Goal: Task Accomplishment & Management: Use online tool/utility

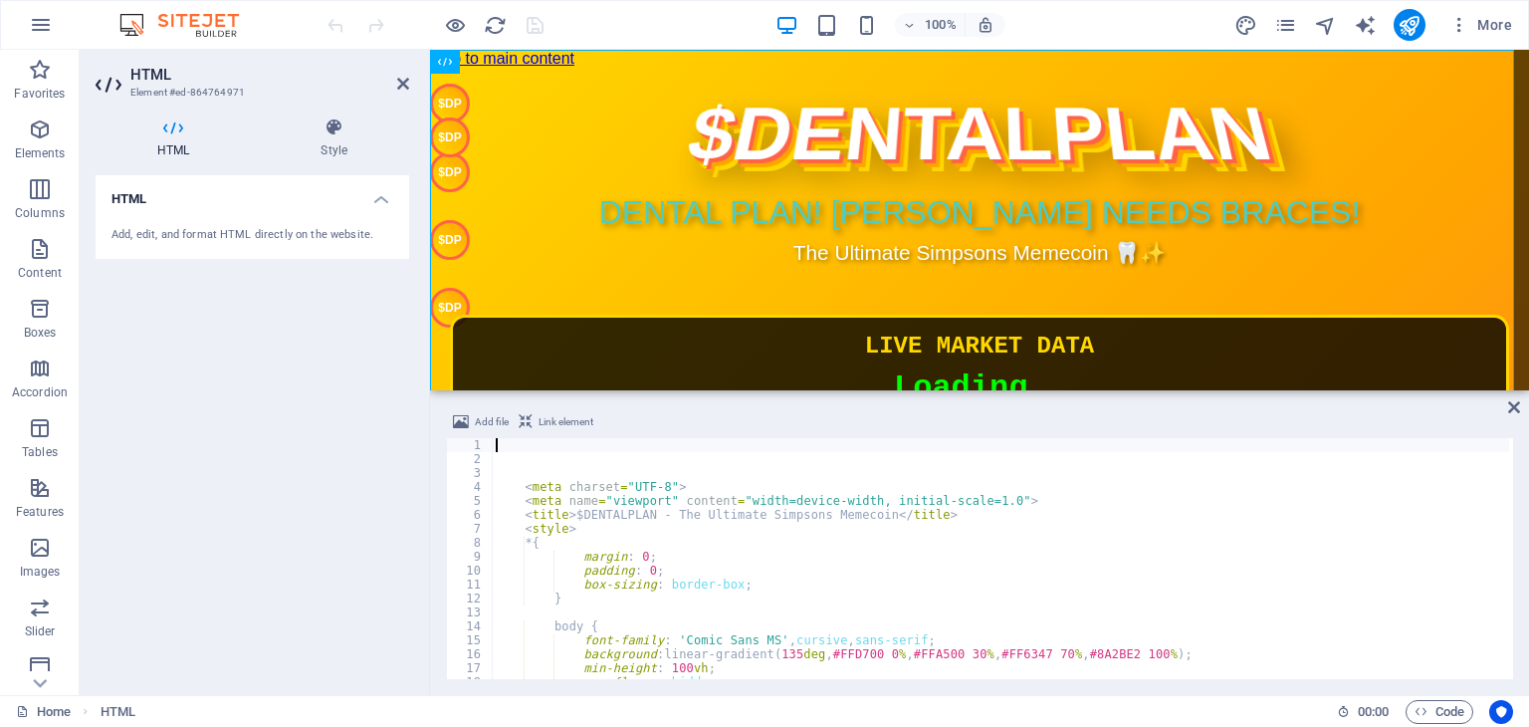
click at [784, 578] on div "< meta charset = "UTF-8" > < meta name = "viewport" content = "width=device-wid…" at bounding box center [1339, 570] width 1694 height 265
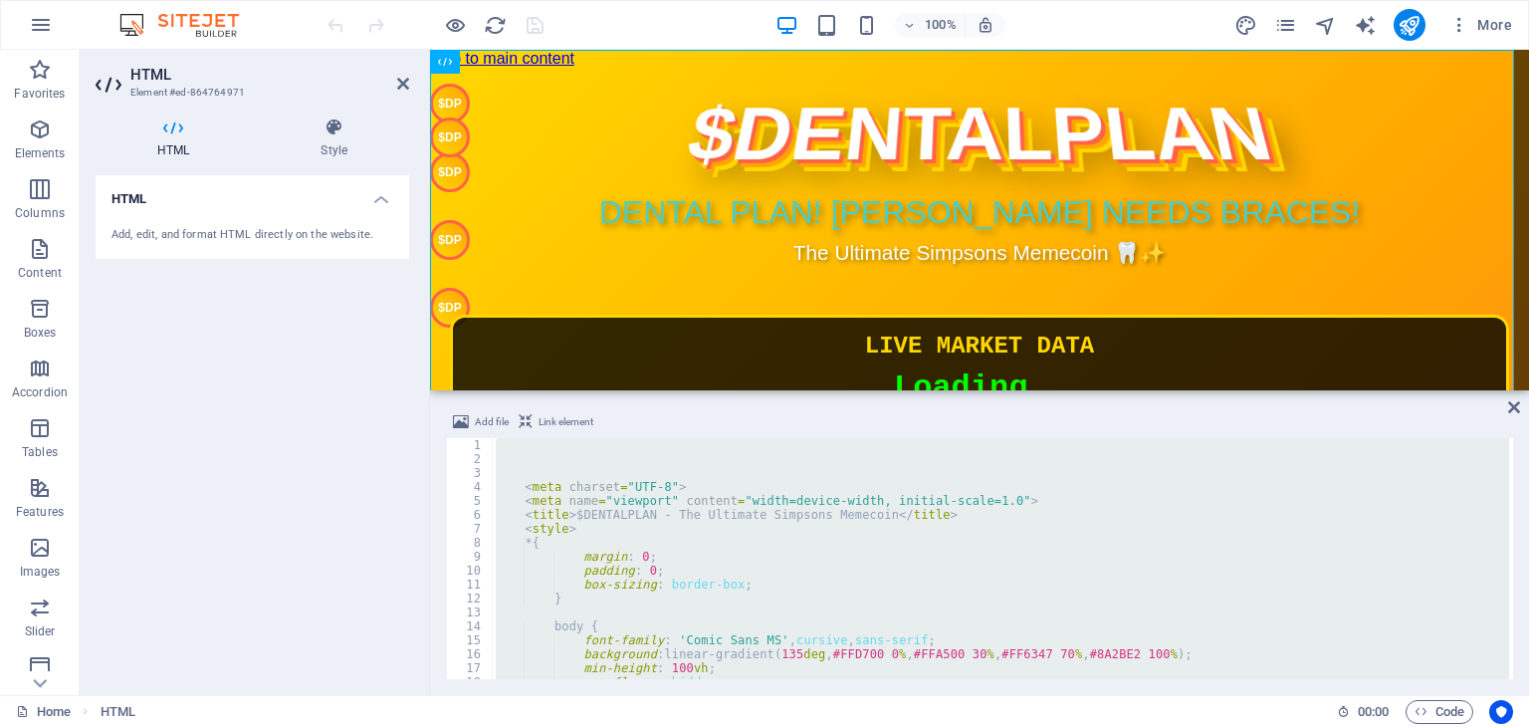
type textarea "</html>"
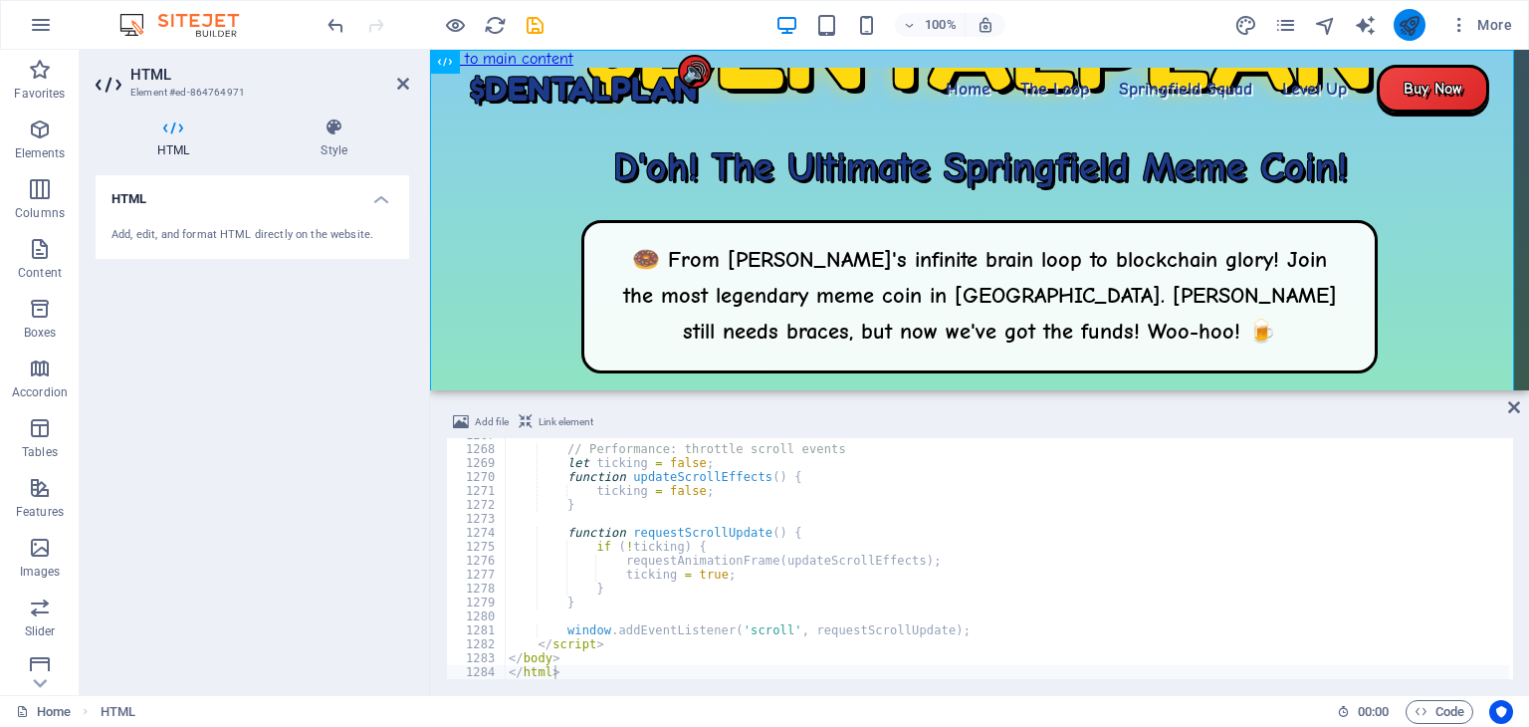
click at [1407, 27] on icon "publish" at bounding box center [1409, 25] width 23 height 23
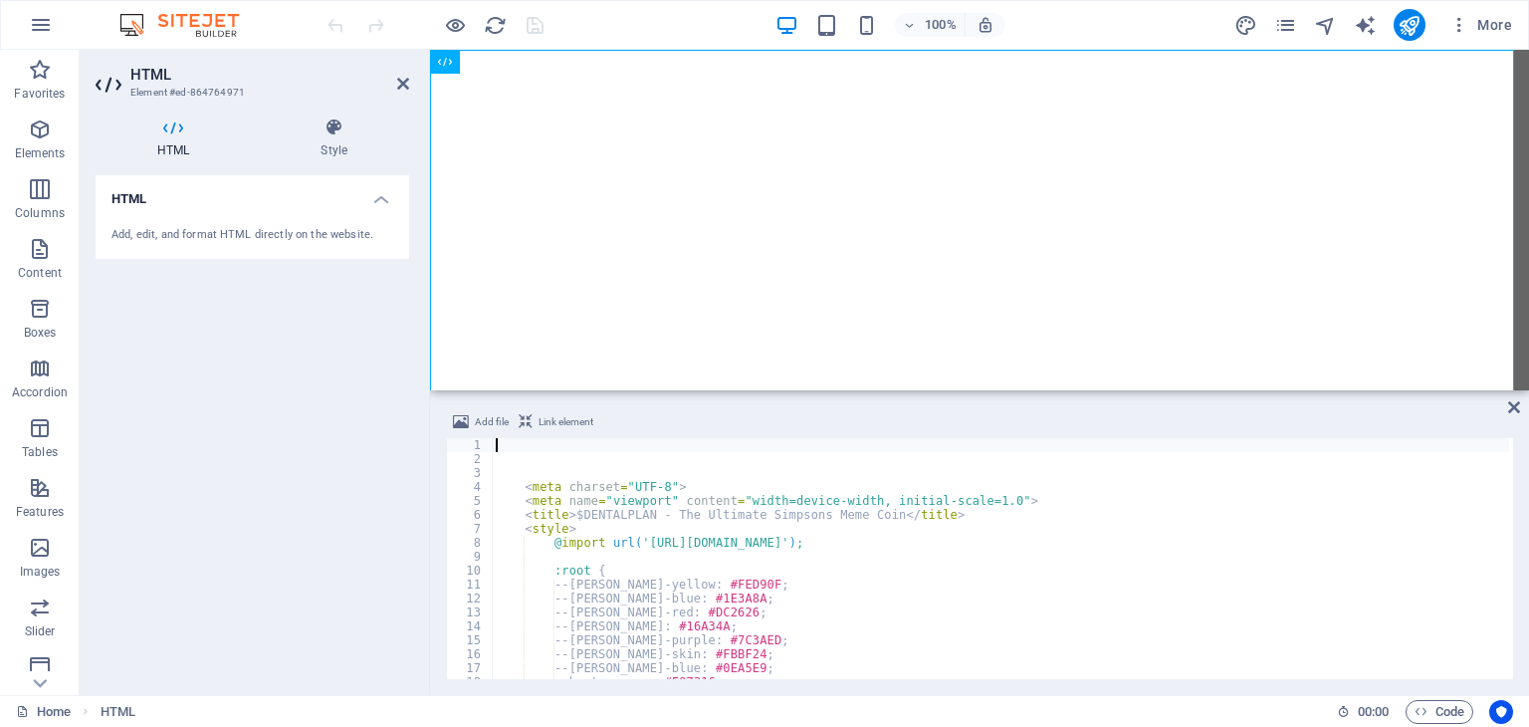
click at [911, 497] on div "< meta charset = "UTF-8" > < meta name = "viewport" content = "width=device-wid…" at bounding box center [1000, 572] width 1017 height 269
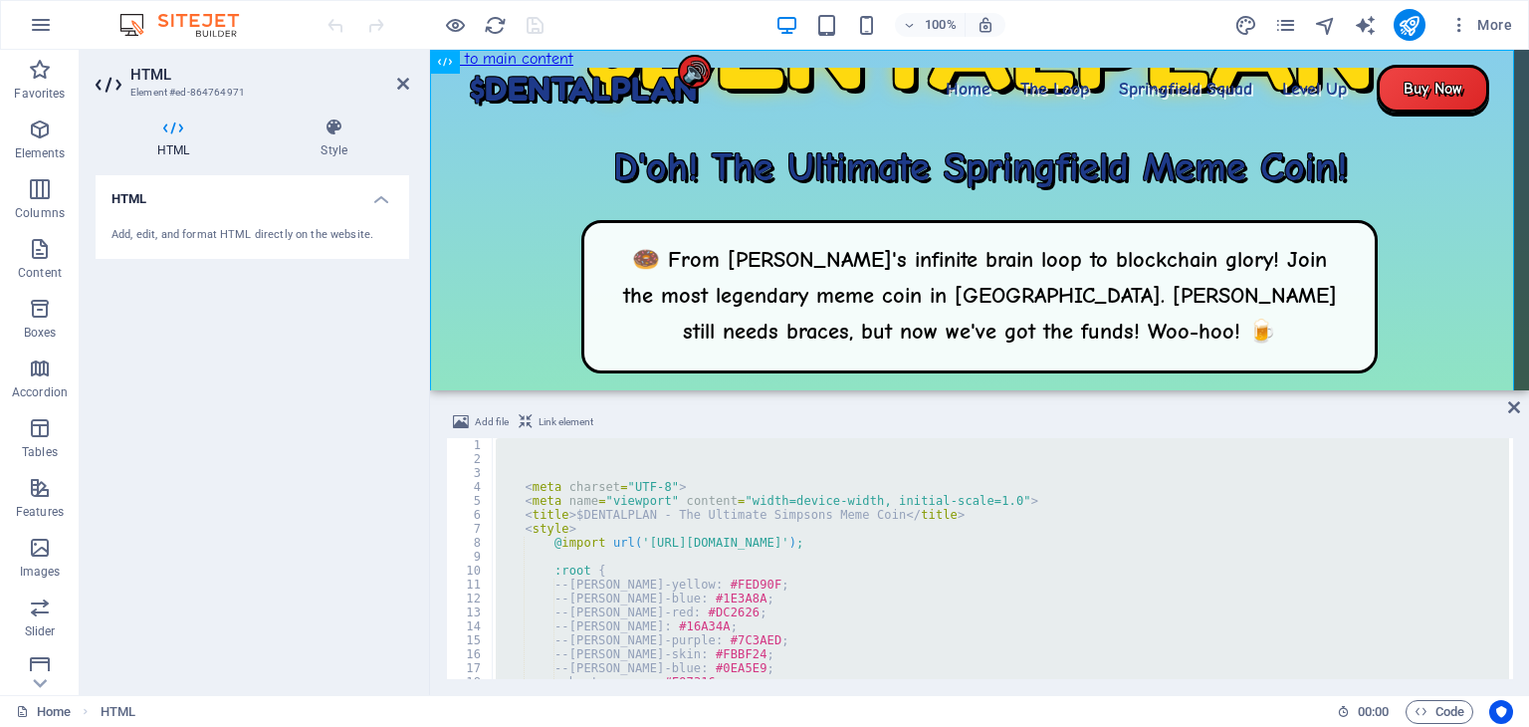
type textarea "const target = document.querySelector(this.getAttribute"
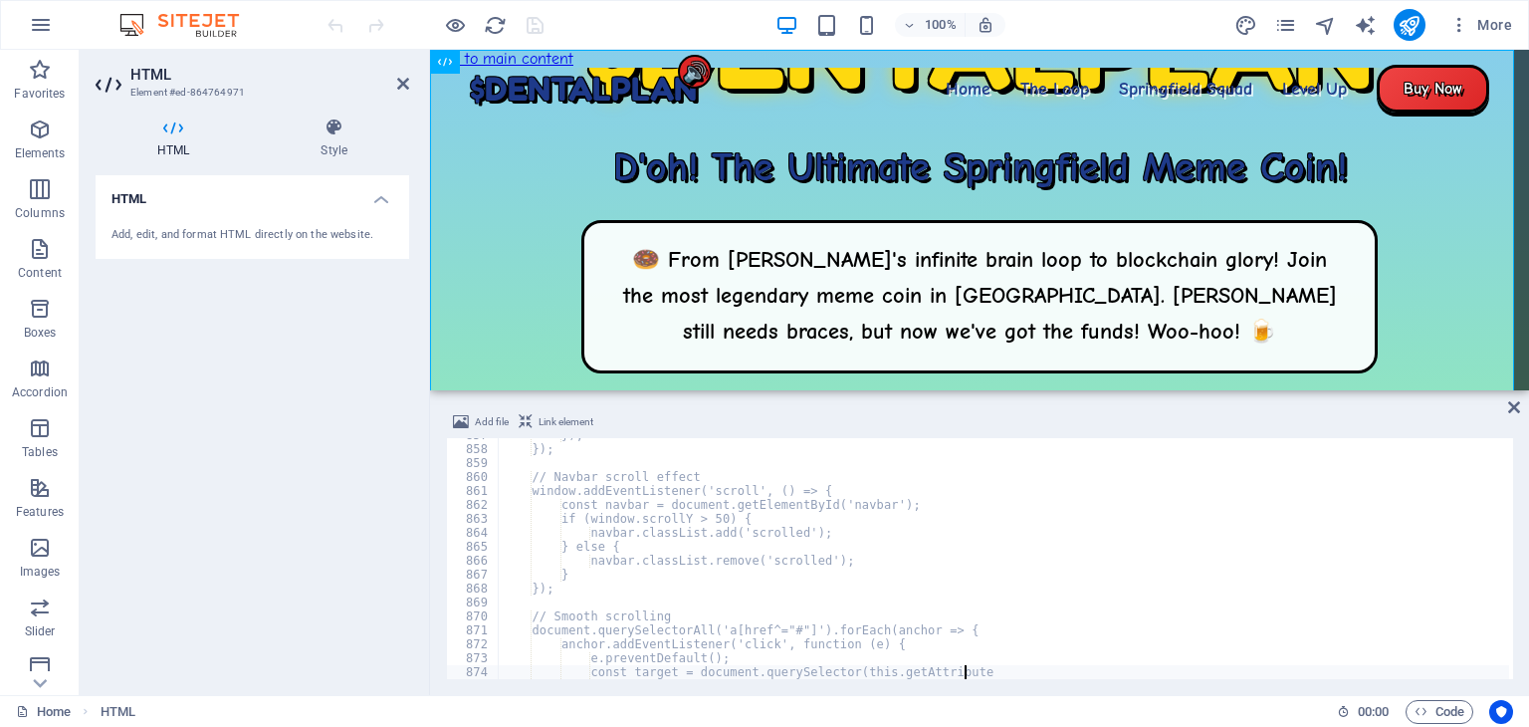
scroll to position [11939, 0]
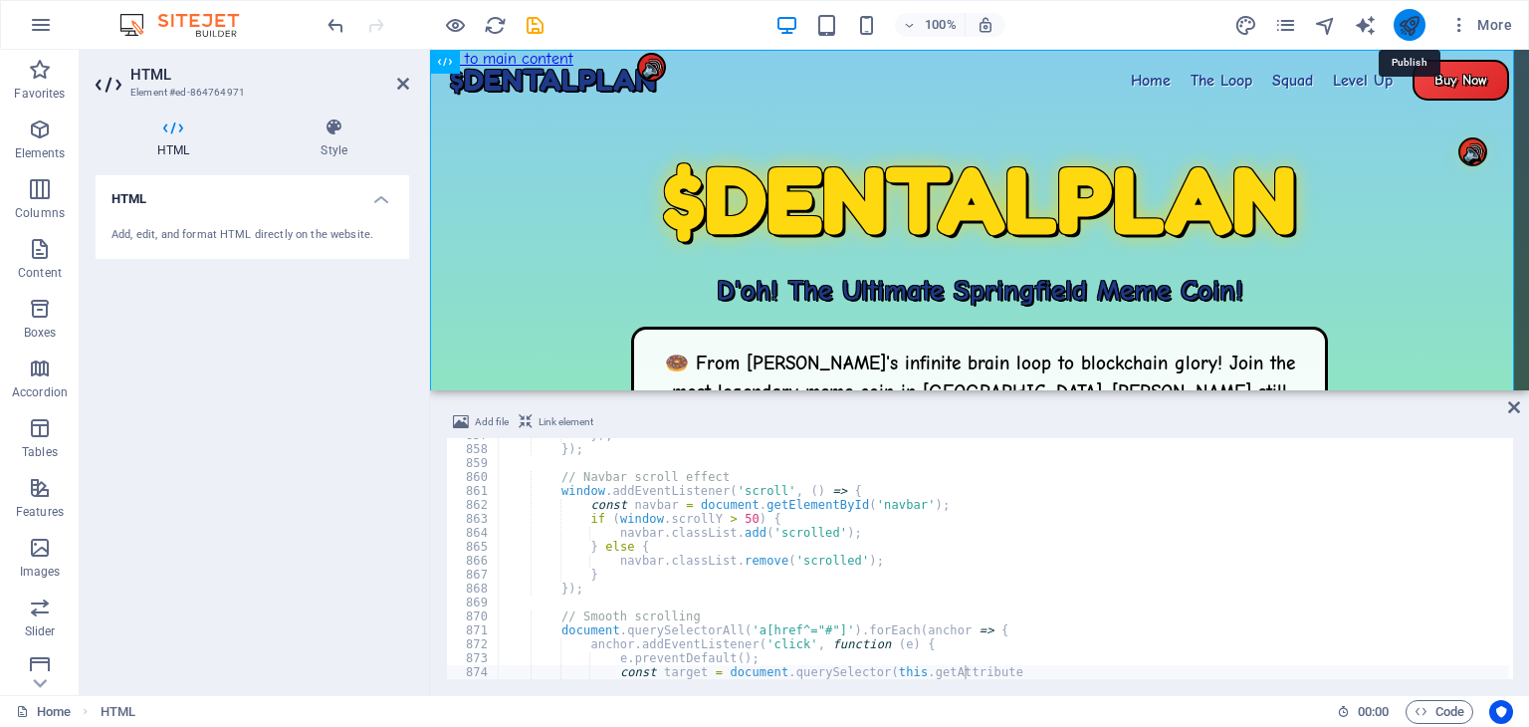
click at [1408, 20] on icon "publish" at bounding box center [1409, 25] width 23 height 23
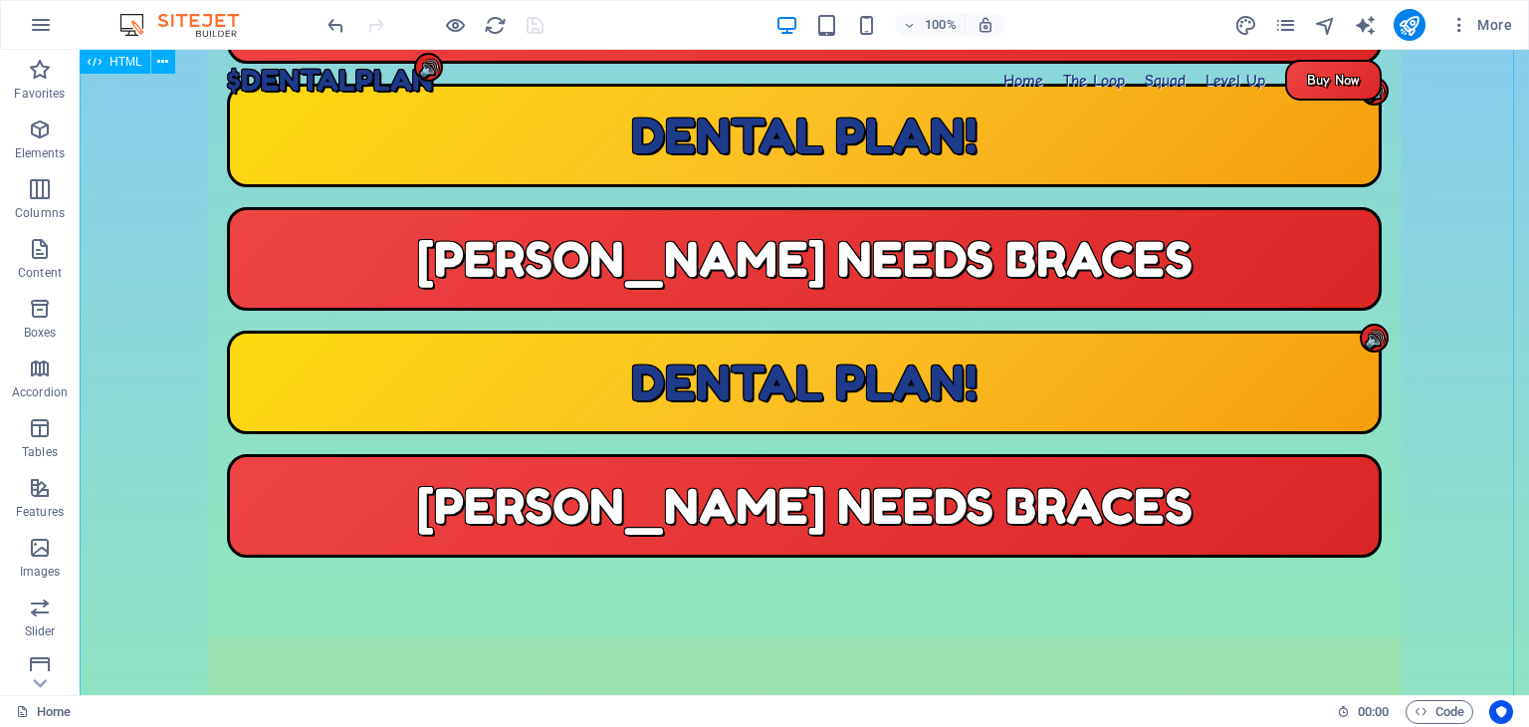
scroll to position [1058, 0]
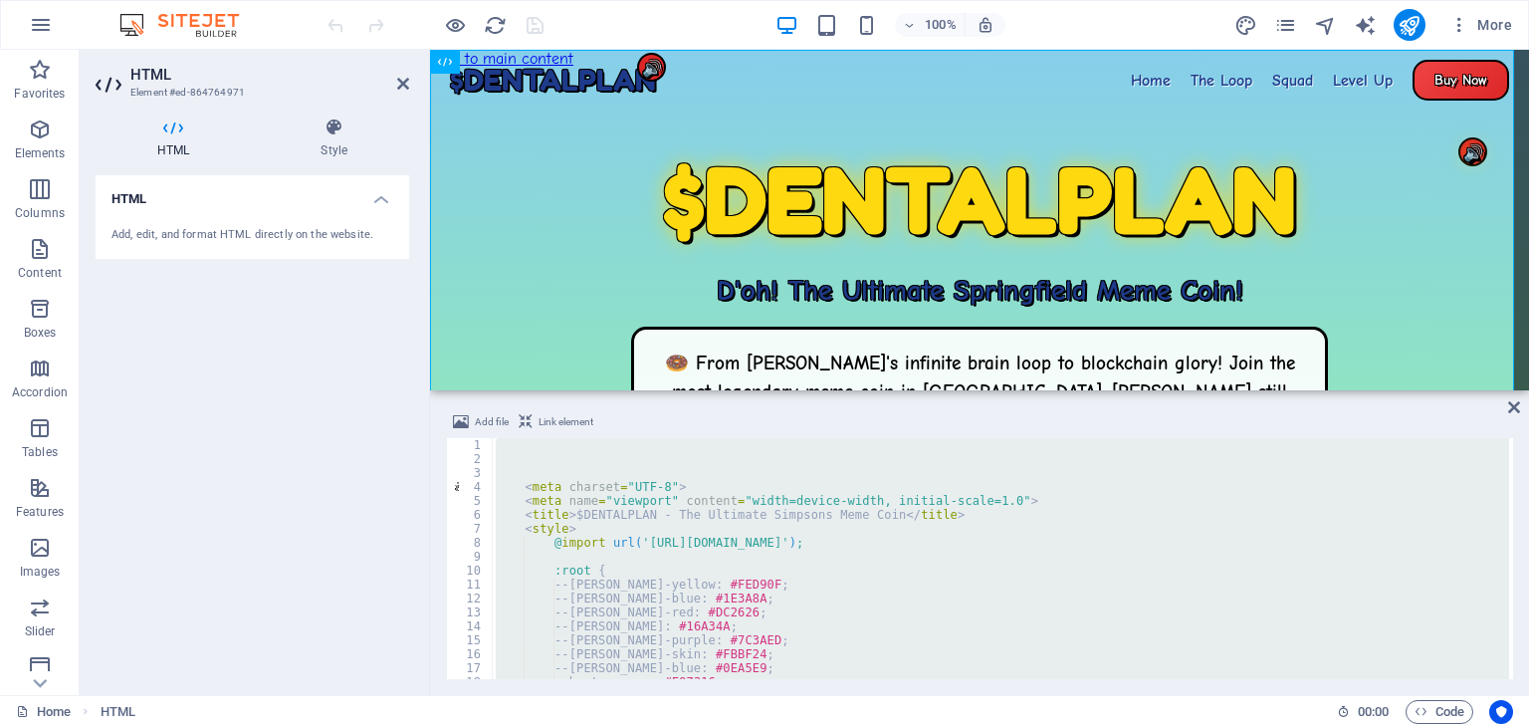
paste textarea
type textarea "</html>"
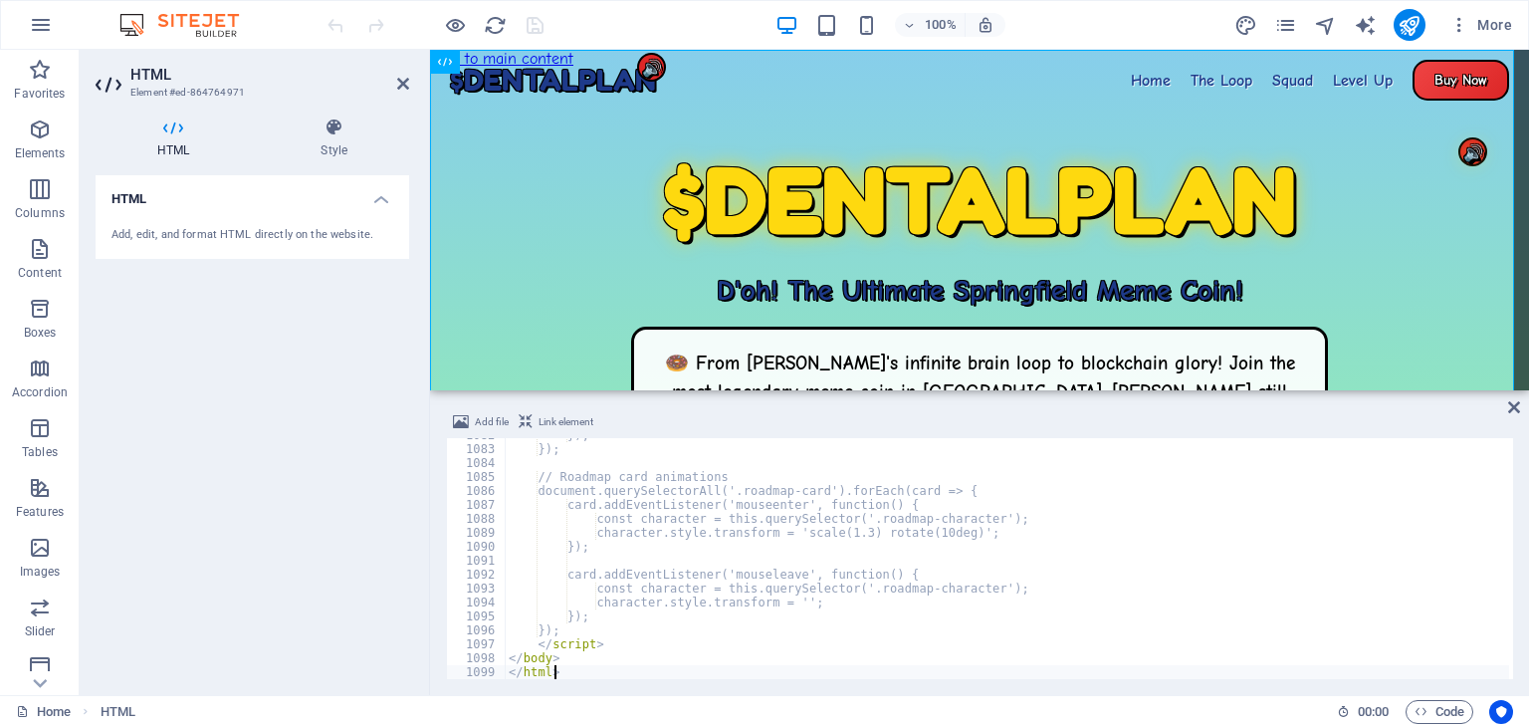
scroll to position [15076, 0]
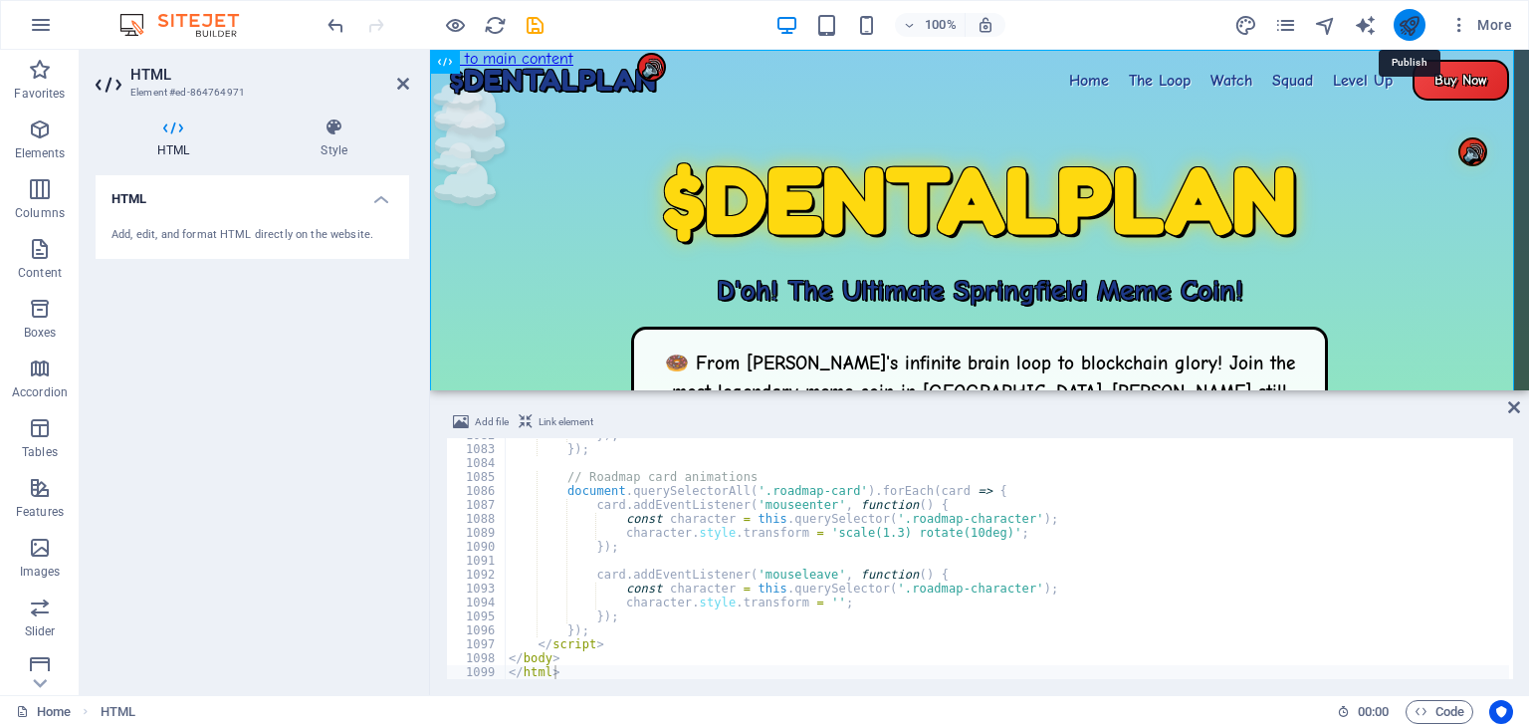
click at [1406, 21] on icon "publish" at bounding box center [1409, 25] width 23 height 23
